Goal: Information Seeking & Learning: Check status

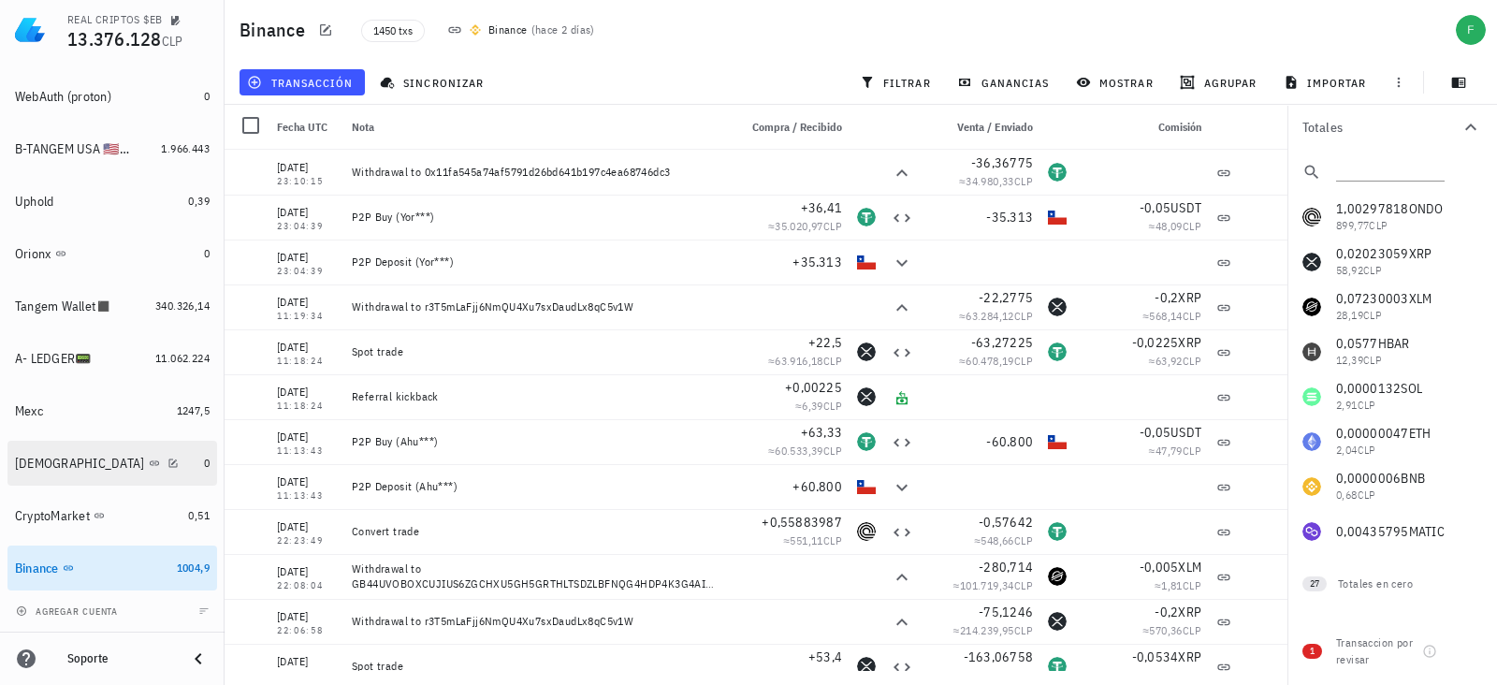
scroll to position [392, 0]
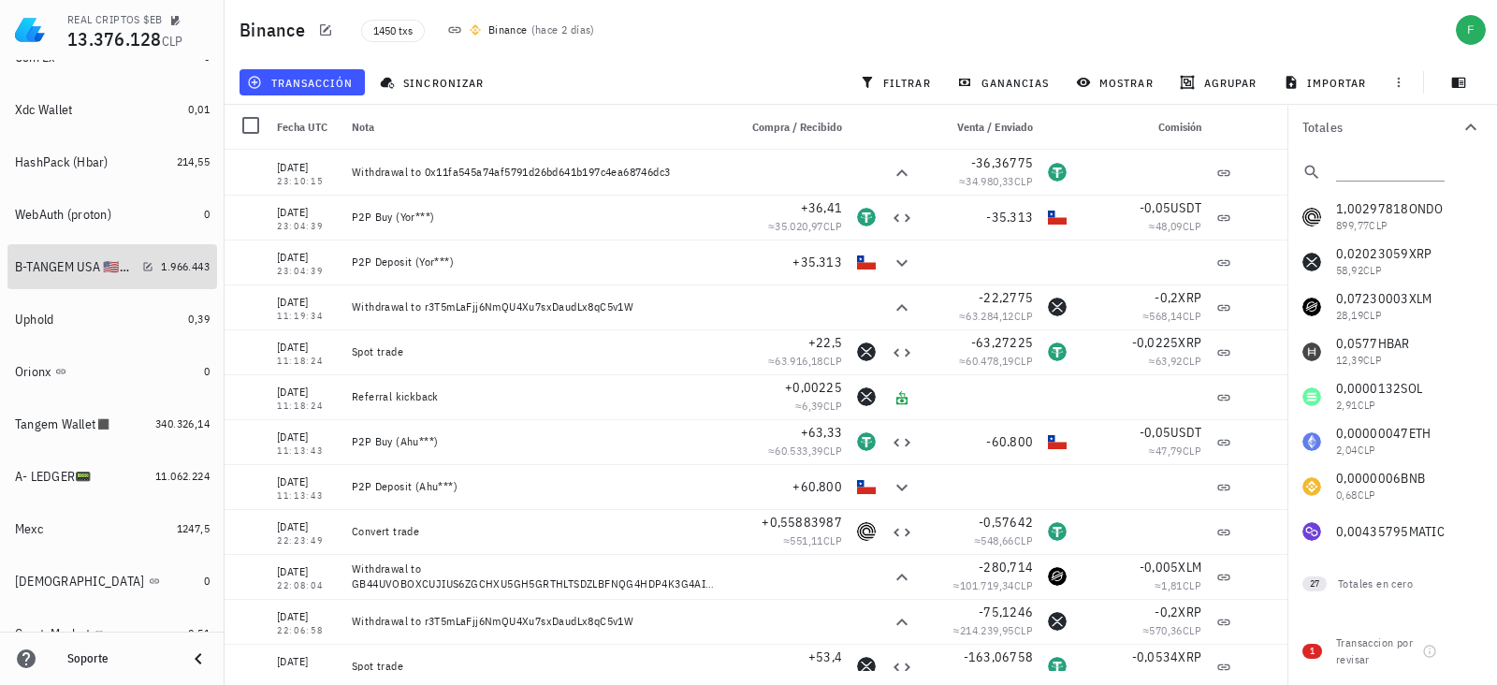
click at [65, 259] on div "B-TANGEM USA 🇺🇸📟" at bounding box center [75, 267] width 120 height 16
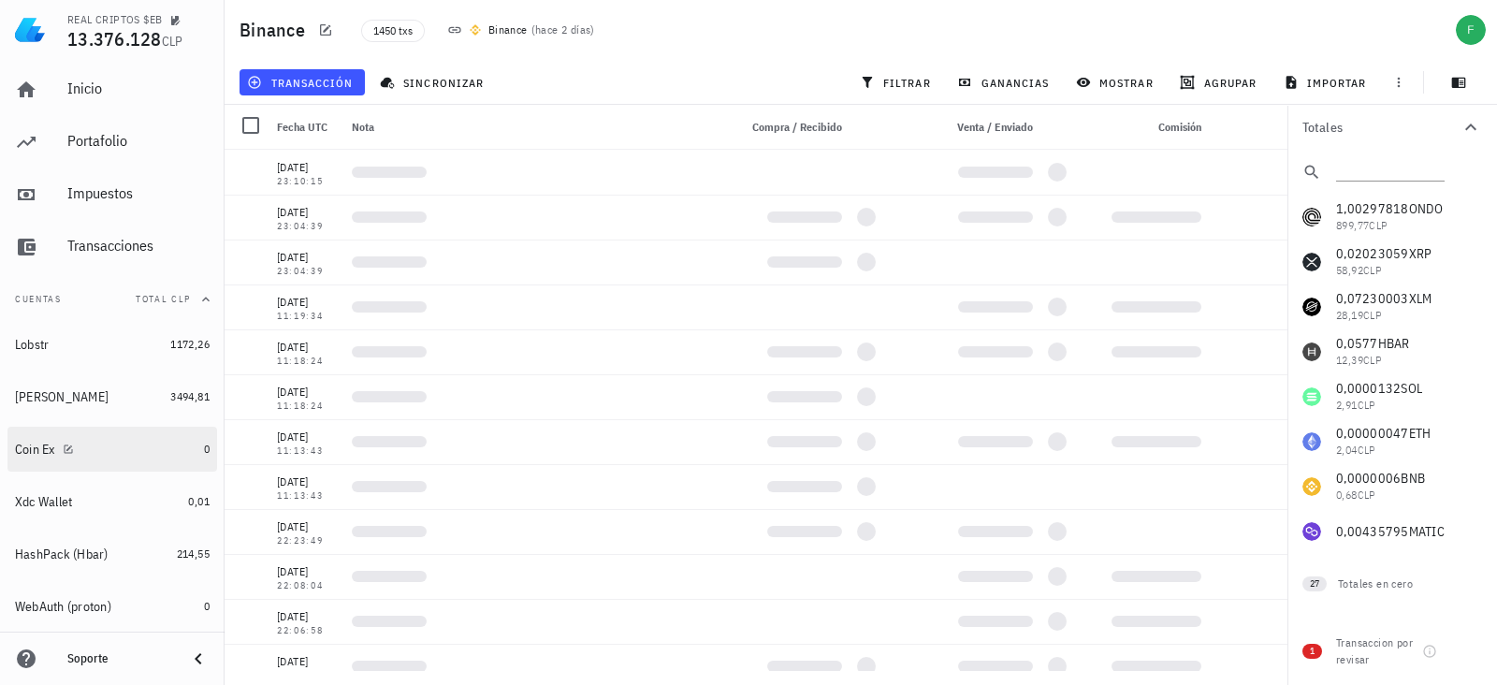
scroll to position [233, 0]
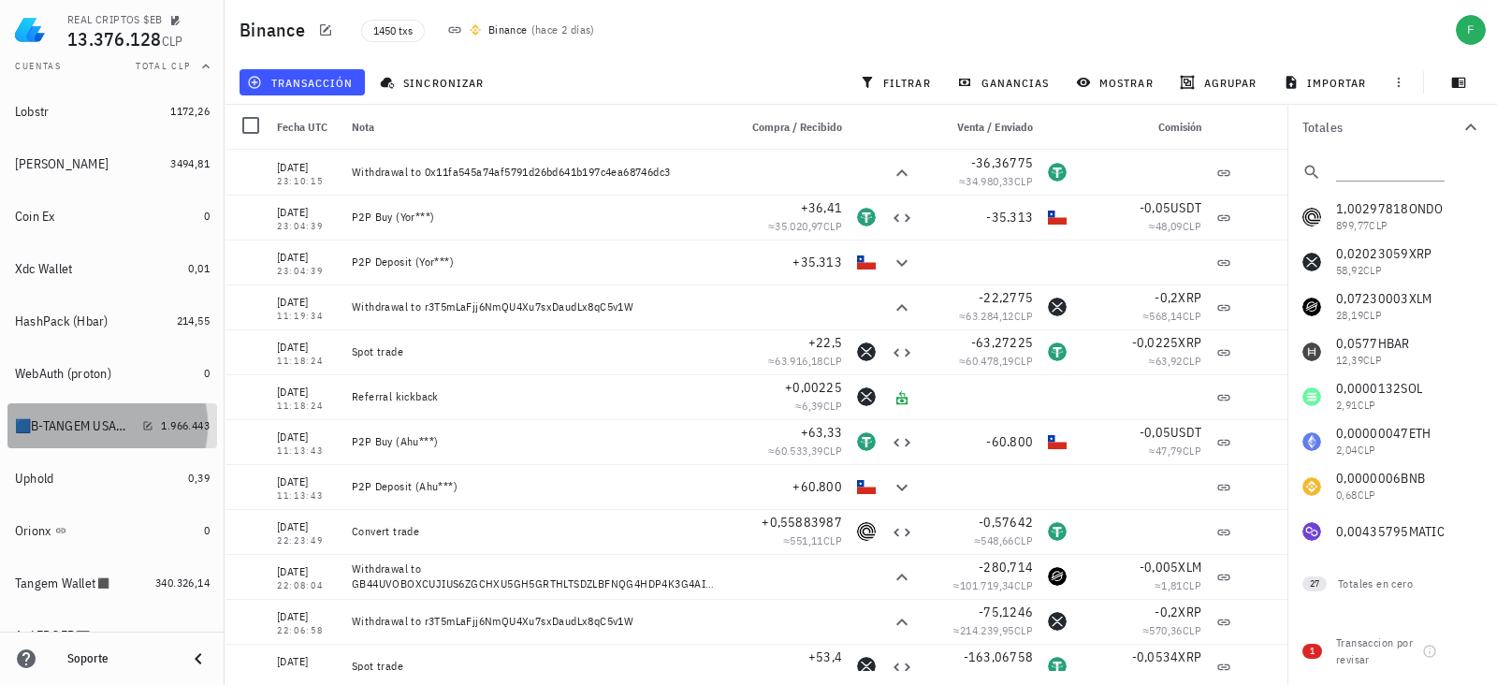
click at [51, 423] on div "🟦B-TANGEM USA🟥 🇺🇸📟" at bounding box center [75, 426] width 120 height 16
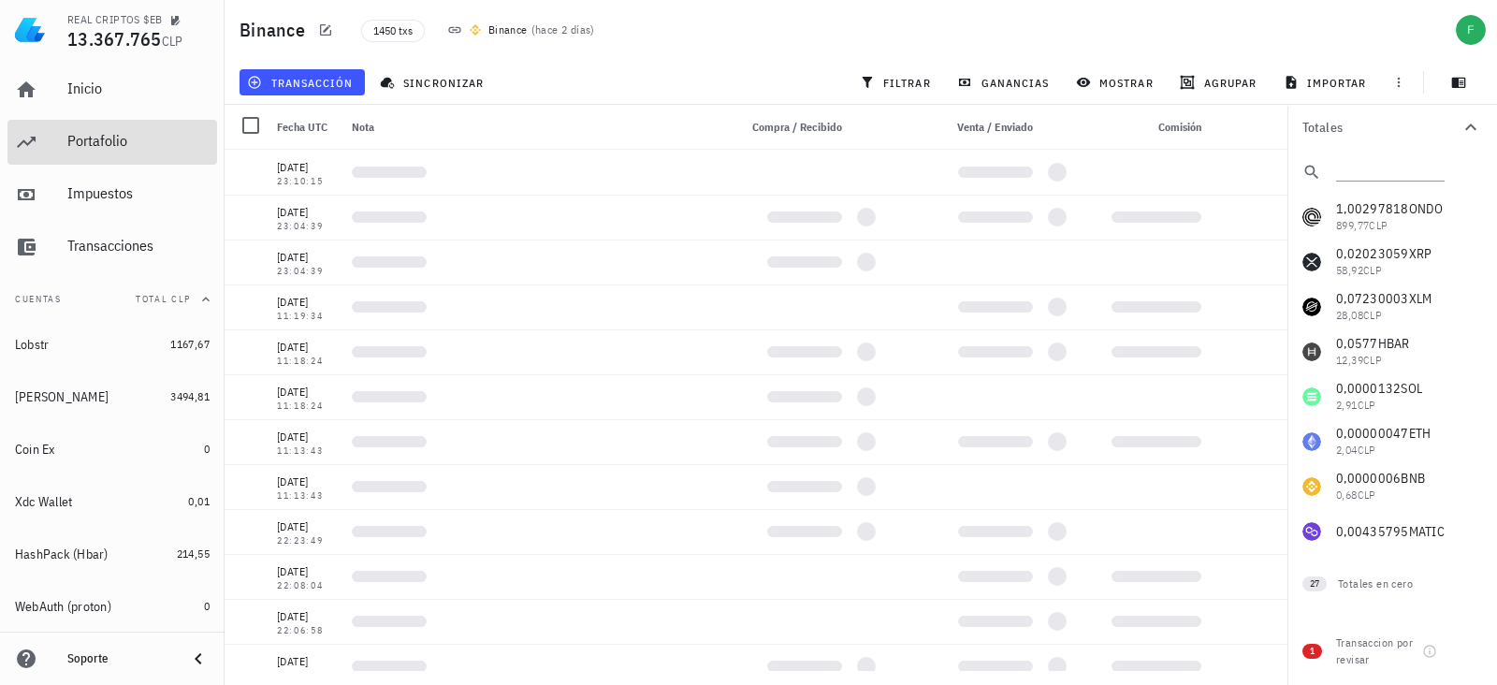
click at [94, 154] on div "Portafolio" at bounding box center [138, 142] width 142 height 42
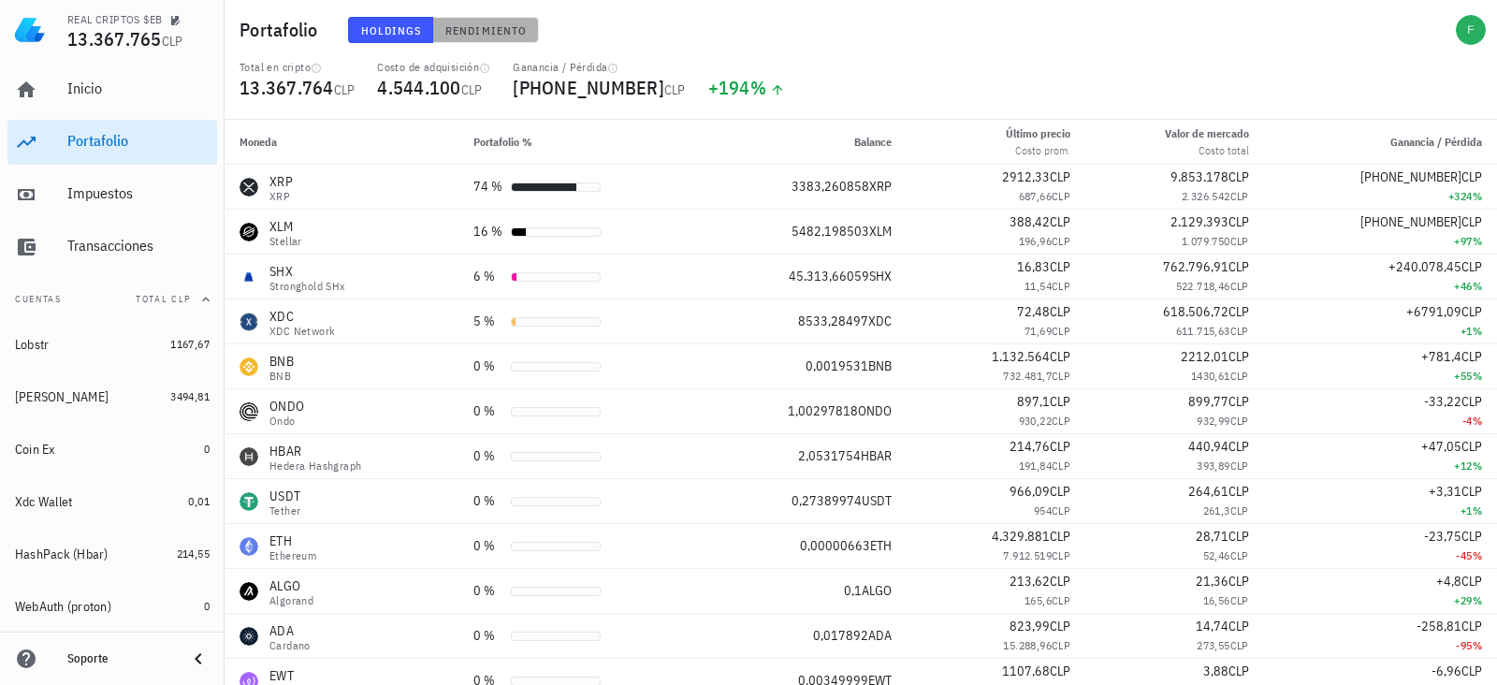
click at [513, 35] on span "Rendimiento" at bounding box center [485, 30] width 82 height 14
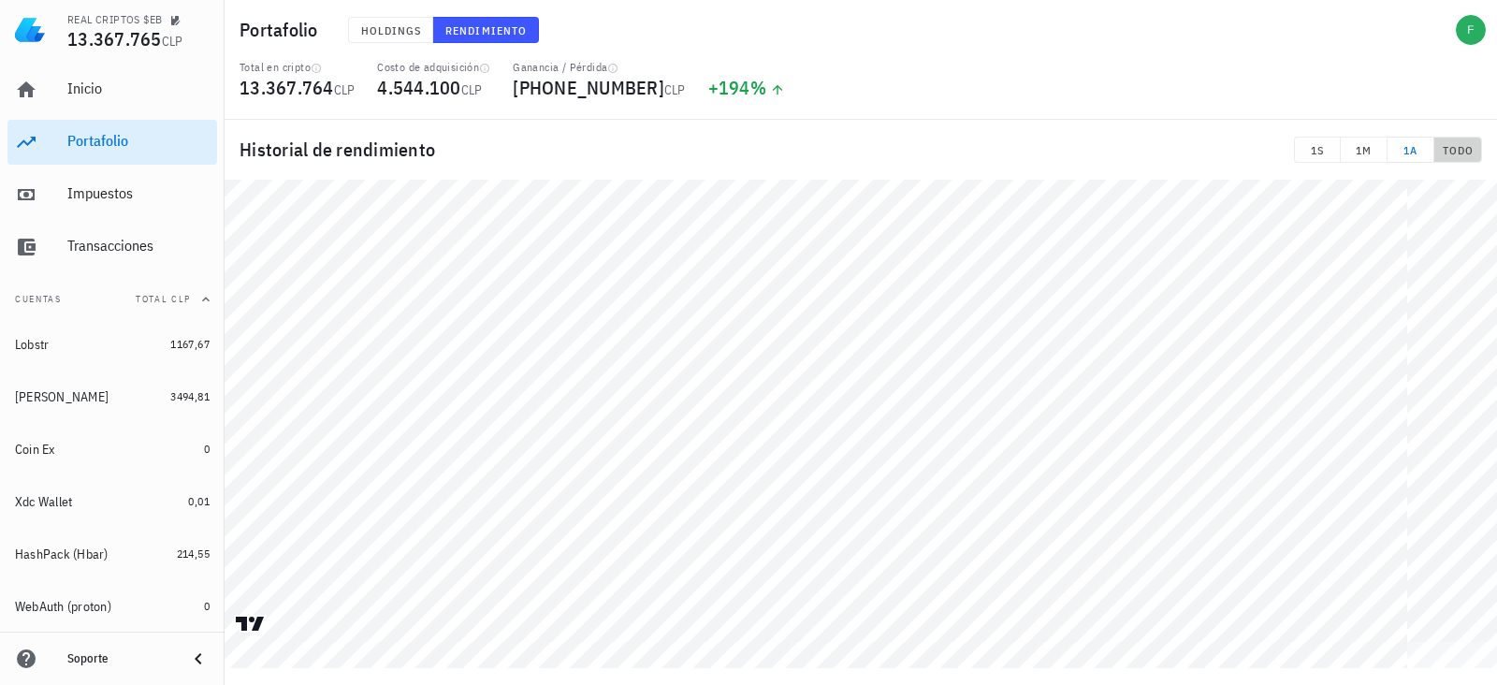
click at [1446, 149] on span "TODO" at bounding box center [1458, 150] width 32 height 14
